Goal: Find specific page/section: Find specific page/section

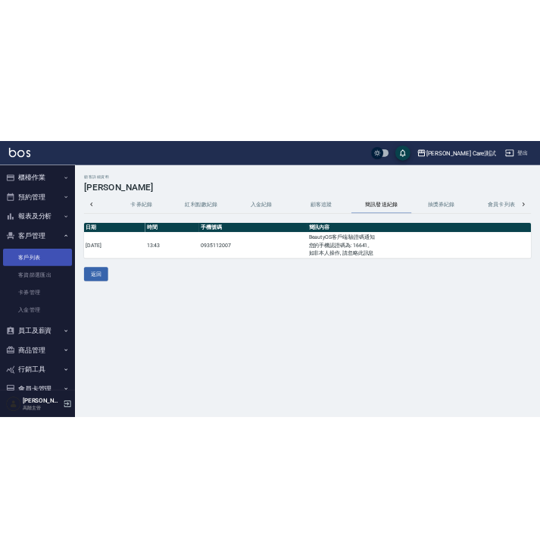
scroll to position [0, 217]
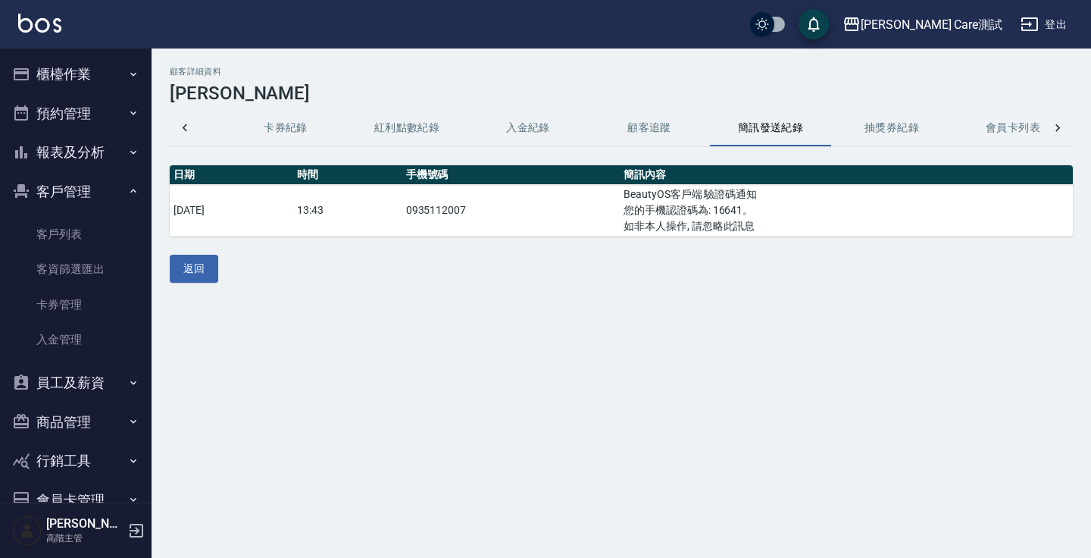
click at [721, 414] on div "顧客詳細資料 [PERSON_NAME]資料 消費記錄 卡券紀錄 紅利點數紀錄 入金紀錄 顧客追蹤 簡訊發送紀錄 抽獎券紀錄 會員卡列表 日期 時間 手機號碼…" at bounding box center [545, 279] width 1091 height 558
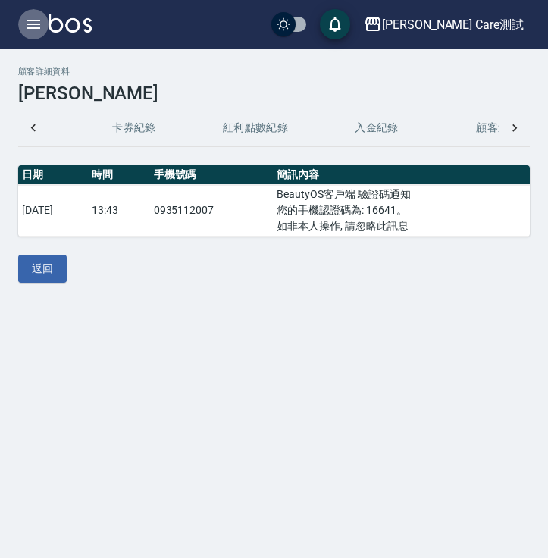
click at [40, 20] on icon "button" at bounding box center [33, 24] width 18 height 18
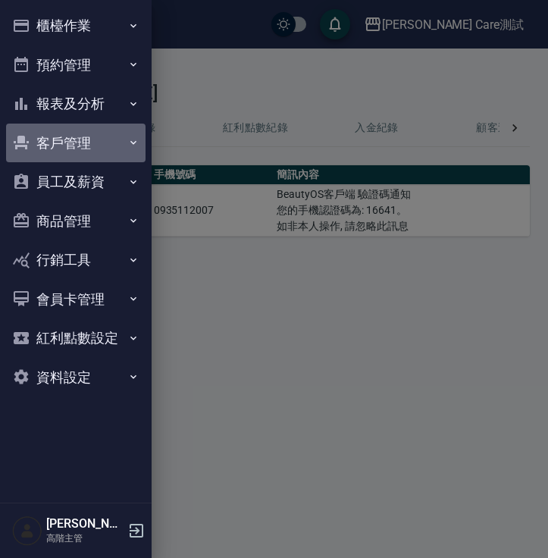
click at [67, 138] on button "客戶管理" at bounding box center [75, 143] width 139 height 39
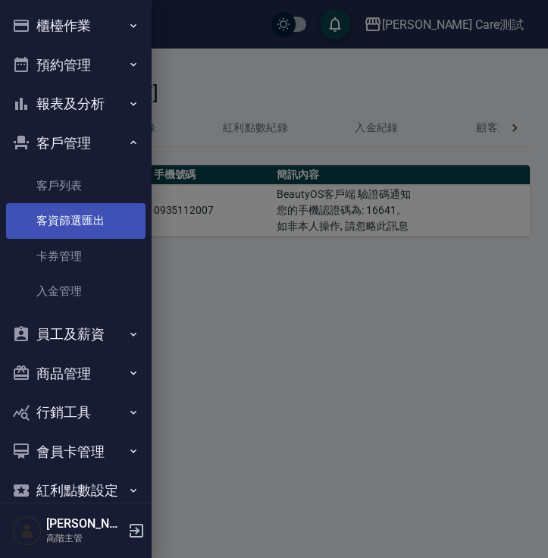
click at [77, 210] on link "客資篩選匯出" at bounding box center [75, 220] width 139 height 35
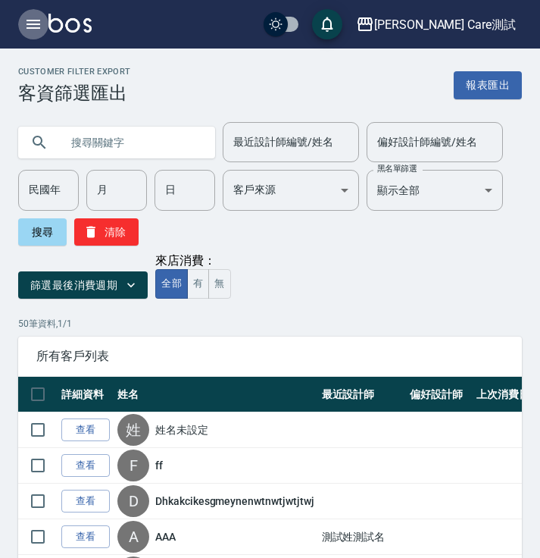
click at [35, 22] on icon "button" at bounding box center [33, 24] width 18 height 18
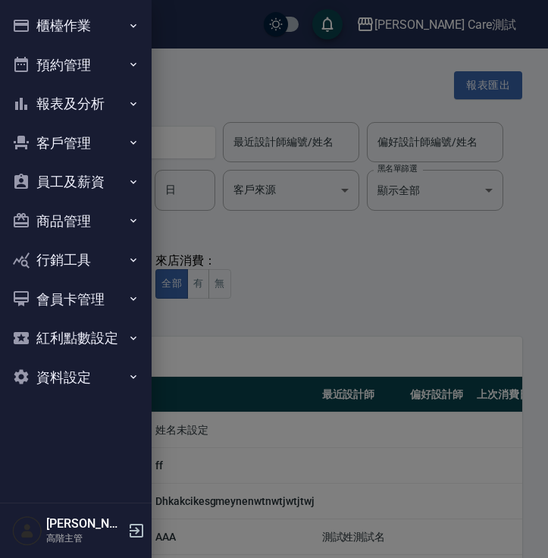
click at [105, 140] on button "客戶管理" at bounding box center [75, 143] width 139 height 39
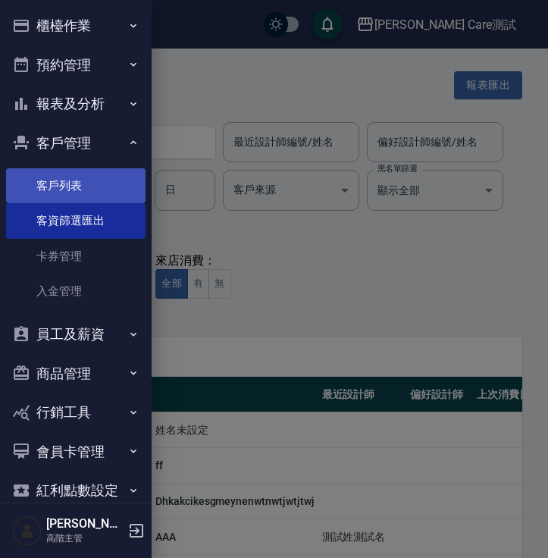
click at [98, 188] on link "客戶列表" at bounding box center [75, 185] width 139 height 35
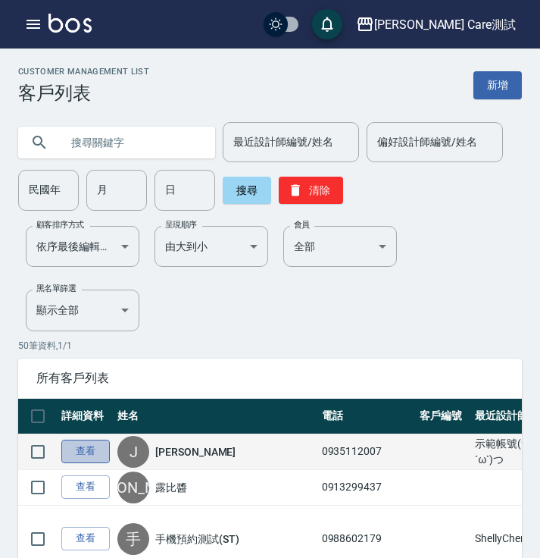
click at [77, 450] on link "查看" at bounding box center [85, 450] width 48 height 23
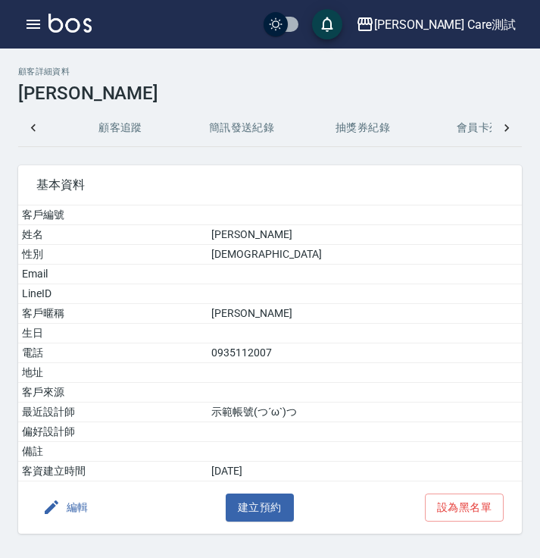
scroll to position [0, 605]
click at [251, 142] on button "簡訊發送紀錄" at bounding box center [230, 128] width 121 height 36
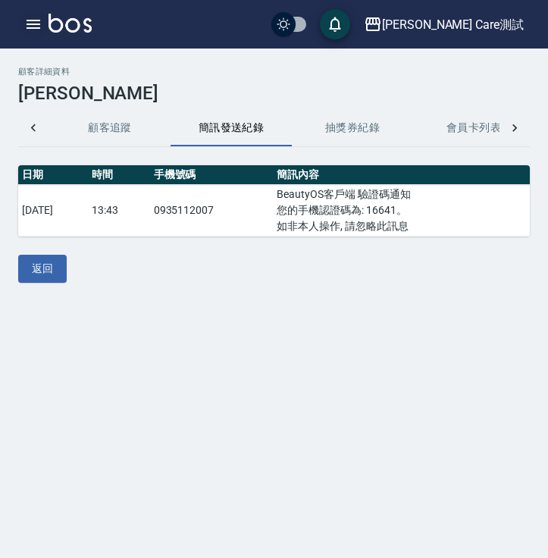
click at [25, 20] on icon "button" at bounding box center [33, 24] width 18 height 18
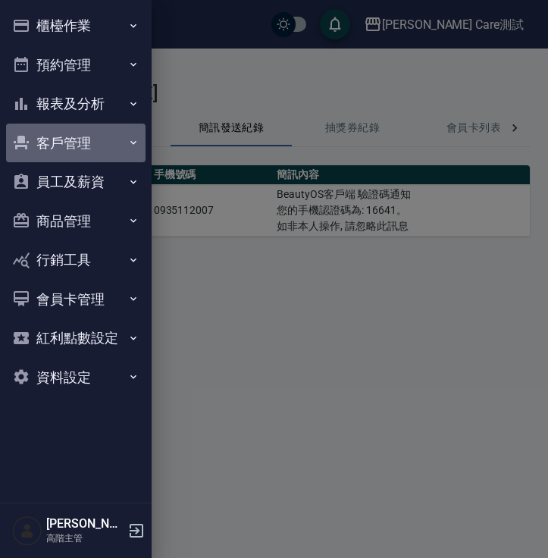
click at [67, 139] on button "客戶管理" at bounding box center [75, 143] width 139 height 39
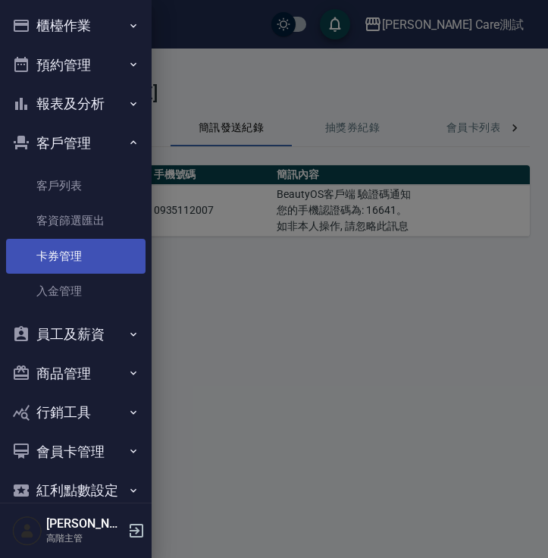
click at [89, 257] on link "卡券管理" at bounding box center [75, 256] width 139 height 35
